Goal: Task Accomplishment & Management: Use online tool/utility

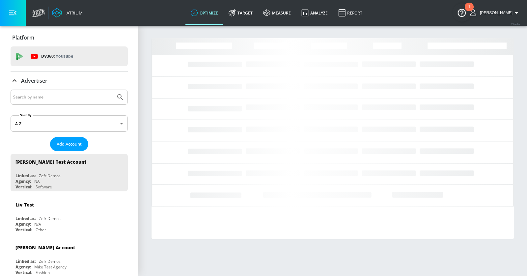
click at [76, 101] on input "Search by name" at bounding box center [63, 97] width 100 height 9
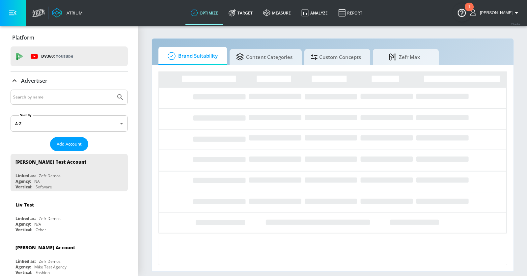
click at [76, 101] on input "Search by name" at bounding box center [63, 97] width 100 height 9
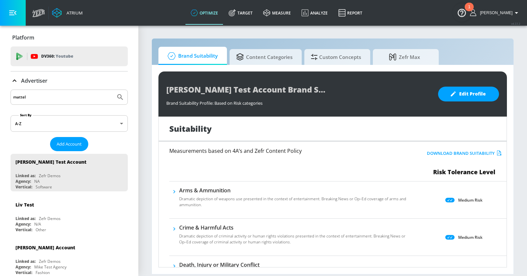
type input "mattel"
click at [113, 90] on button "Submit Search" at bounding box center [120, 97] width 14 height 14
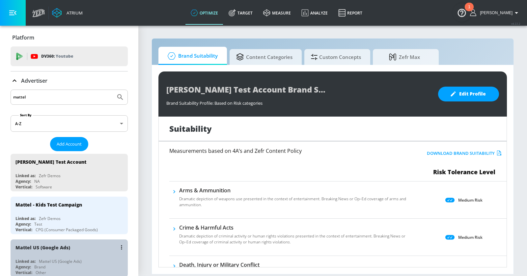
click at [97, 249] on div "Mattel US (Google Ads)" at bounding box center [70, 247] width 111 height 16
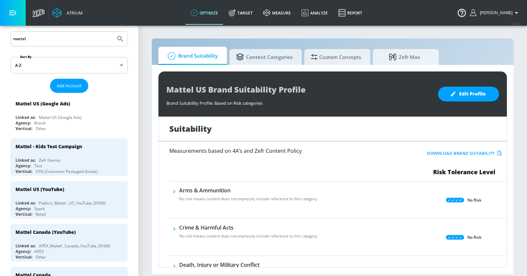
scroll to position [62, 0]
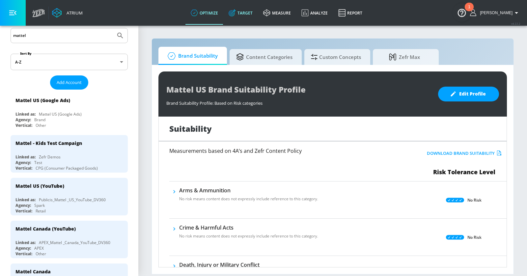
click at [253, 21] on link "Target" at bounding box center [240, 13] width 35 height 24
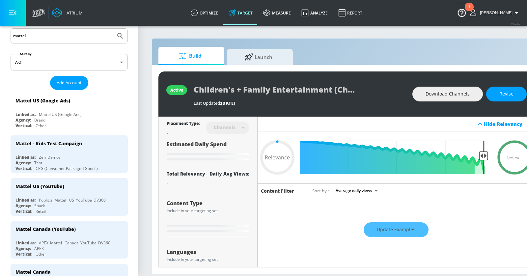
type input "0.05"
click at [220, 13] on link "optimize" at bounding box center [204, 13] width 38 height 24
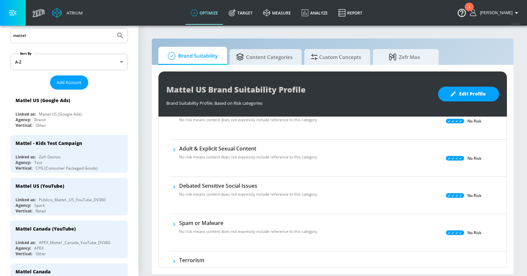
scroll to position [530, 0]
